Goal: Task Accomplishment & Management: Manage account settings

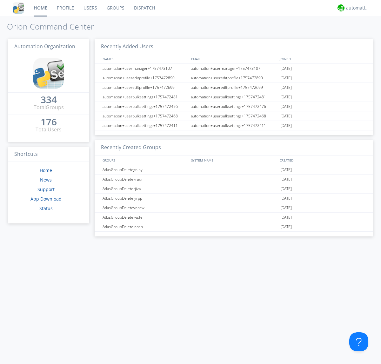
click at [144, 8] on link "Dispatch" at bounding box center [144, 8] width 30 height 16
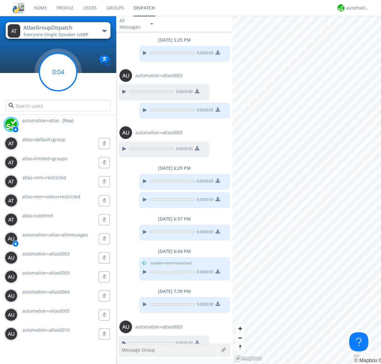
click at [58, 72] on g at bounding box center [57, 71] width 37 height 37
click at [356, 8] on div "automation+atlas" at bounding box center [358, 8] width 24 height 6
click at [361, 33] on div "Log Out" at bounding box center [360, 33] width 33 height 11
